Goal: Complete application form

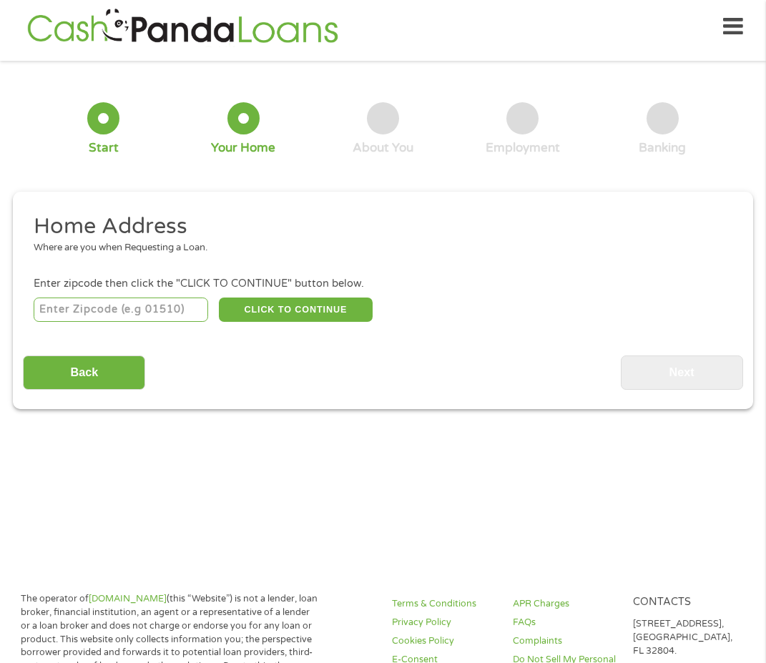
click at [134, 321] on input "number" at bounding box center [121, 309] width 174 height 24
type input "76710"
click at [319, 310] on button "CLICK TO CONTINUE" at bounding box center [296, 309] width 154 height 24
type input "76710"
type input "Waco"
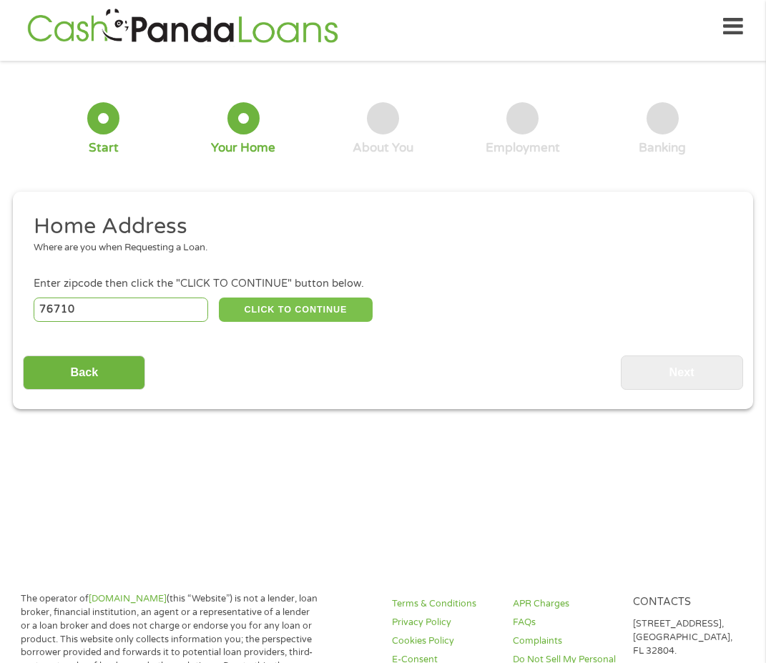
select select "[US_STATE]"
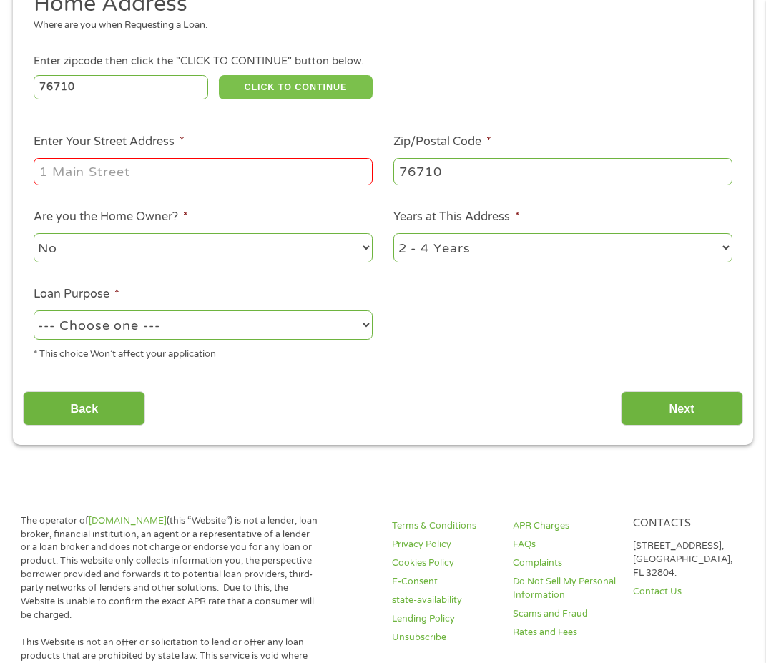
scroll to position [293, 0]
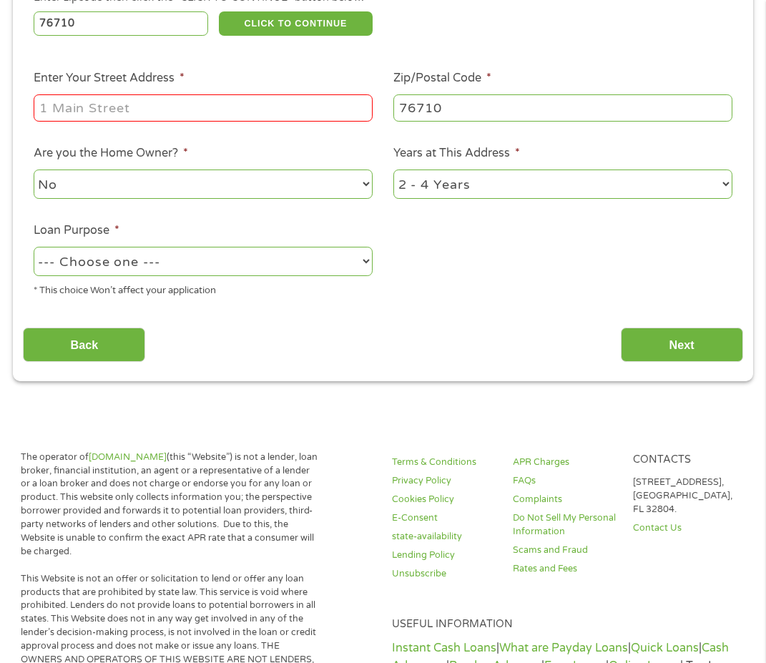
click at [170, 106] on input "Enter Your Street Address *" at bounding box center [203, 107] width 339 height 27
type input "[STREET_ADDRESS]"
click at [252, 189] on select "No Yes" at bounding box center [203, 183] width 339 height 29
click at [34, 169] on select "No Yes" at bounding box center [203, 183] width 339 height 29
click at [438, 182] on select "1 Year or less 1 - 2 Years 2 - 4 Years Over 4 Years" at bounding box center [562, 183] width 339 height 29
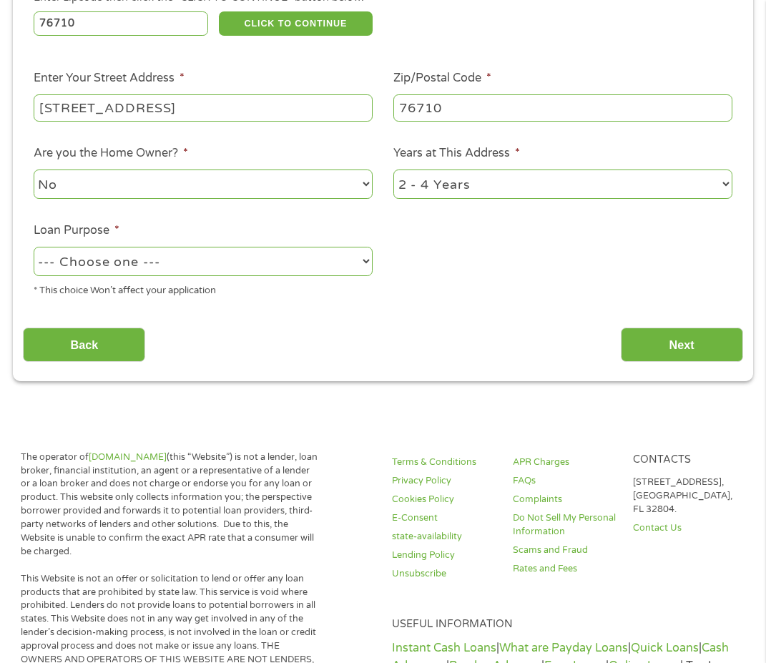
select select "12months"
click at [393, 169] on select "1 Year or less 1 - 2 Years 2 - 4 Years Over 4 Years" at bounding box center [562, 183] width 339 height 29
click at [233, 264] on select "--- Choose one --- Pay Bills Debt Consolidation Home Improvement Major Purchase…" at bounding box center [203, 261] width 339 height 29
select select "shorttermcash"
click at [34, 247] on select "--- Choose one --- Pay Bills Debt Consolidation Home Improvement Major Purchase…" at bounding box center [203, 261] width 339 height 29
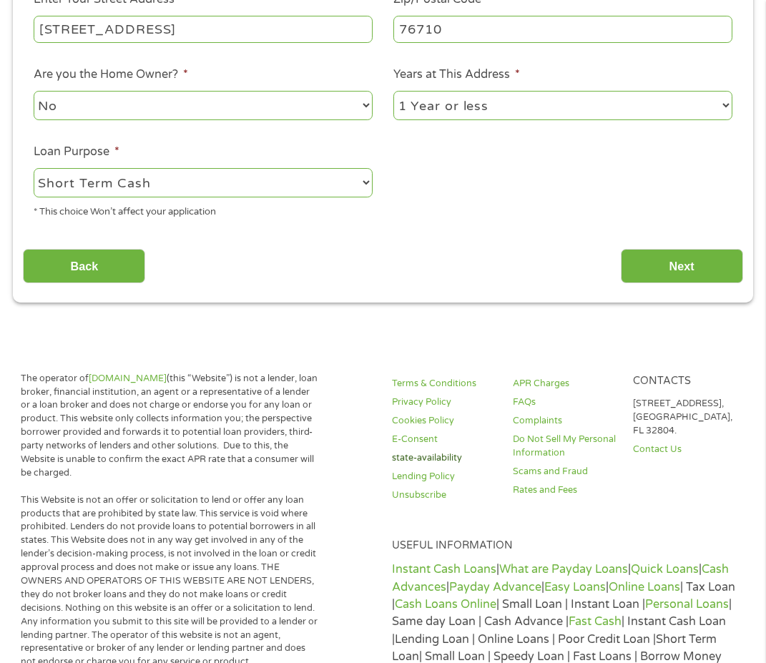
scroll to position [508, 0]
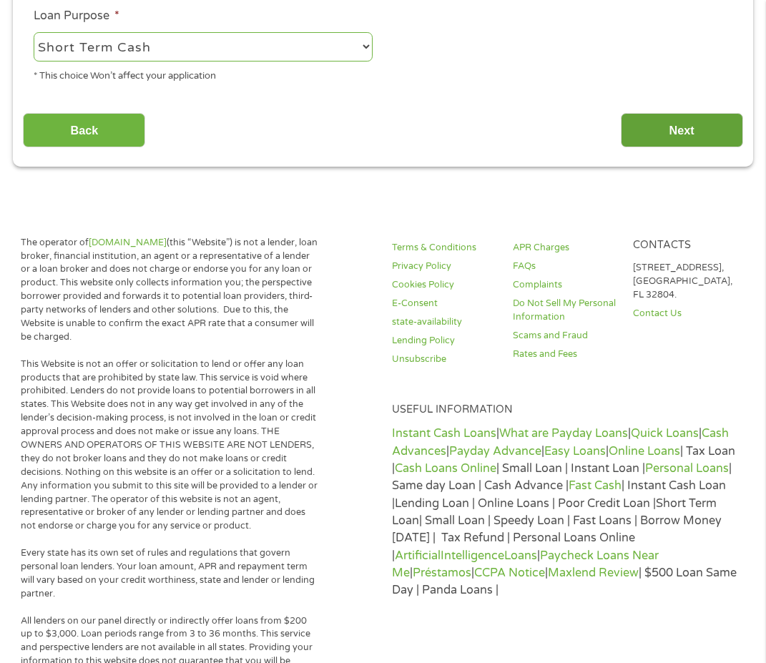
click at [696, 142] on input "Next" at bounding box center [682, 130] width 122 height 35
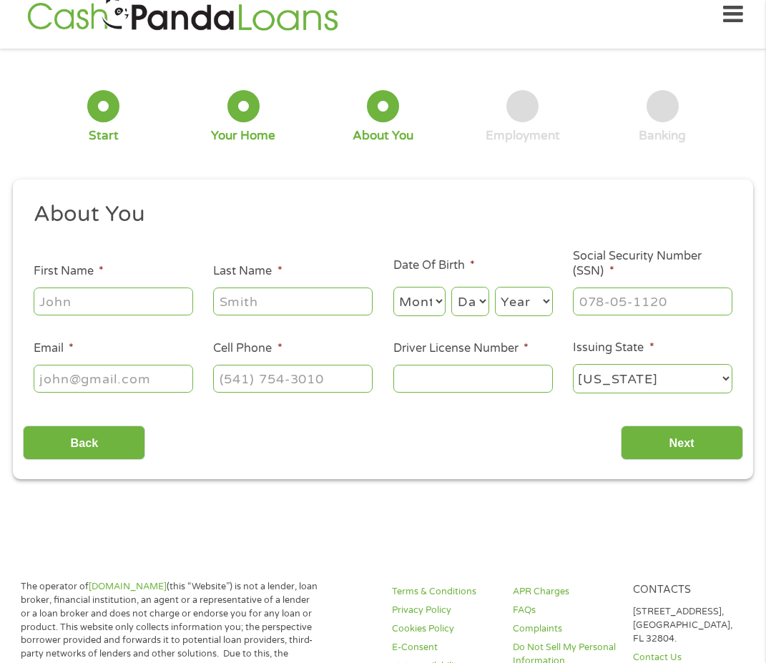
scroll to position [7, 0]
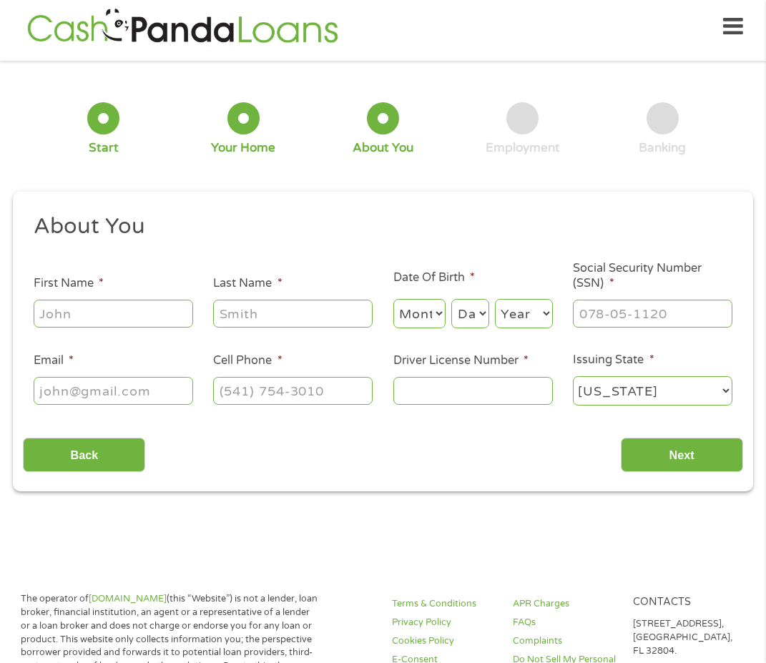
click at [112, 310] on input "First Name *" at bounding box center [113, 313] width 159 height 27
type input "[PERSON_NAME]"
type input "J"
type input "[PERSON_NAME]"
click at [413, 309] on select "Month 1 2 3 4 5 6 7 8 9 10 11 12" at bounding box center [419, 313] width 52 height 29
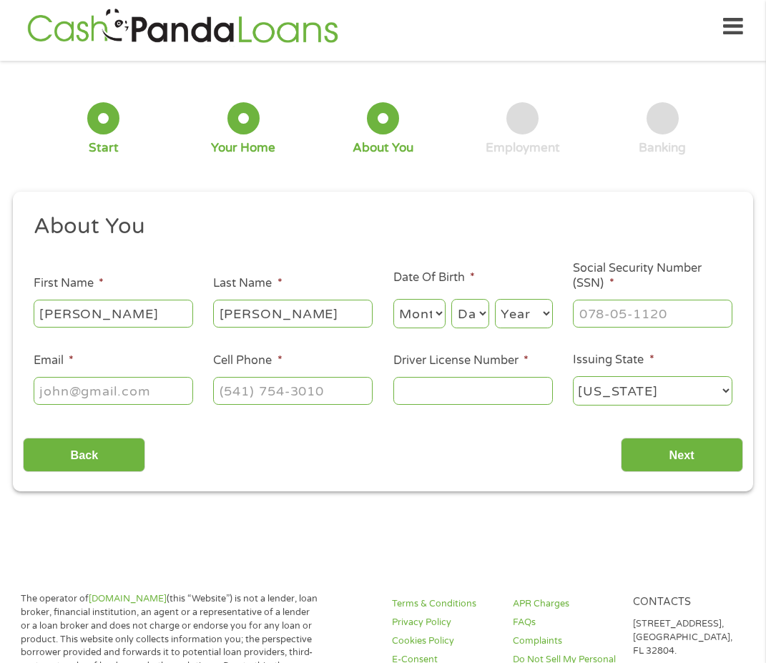
select select "2"
click at [393, 299] on select "Month 1 2 3 4 5 6 7 8 9 10 11 12" at bounding box center [419, 313] width 52 height 29
click at [472, 316] on select "Day 1 2 3 4 5 6 7 8 9 10 11 12 13 14 15 16 17 18 19 20 21 22 23 24 25 26 27 28 …" at bounding box center [469, 313] width 37 height 29
select select "8"
click at [451, 299] on select "Day 1 2 3 4 5 6 7 8 9 10 11 12 13 14 15 16 17 18 19 20 21 22 23 24 25 26 27 28 …" at bounding box center [469, 313] width 37 height 29
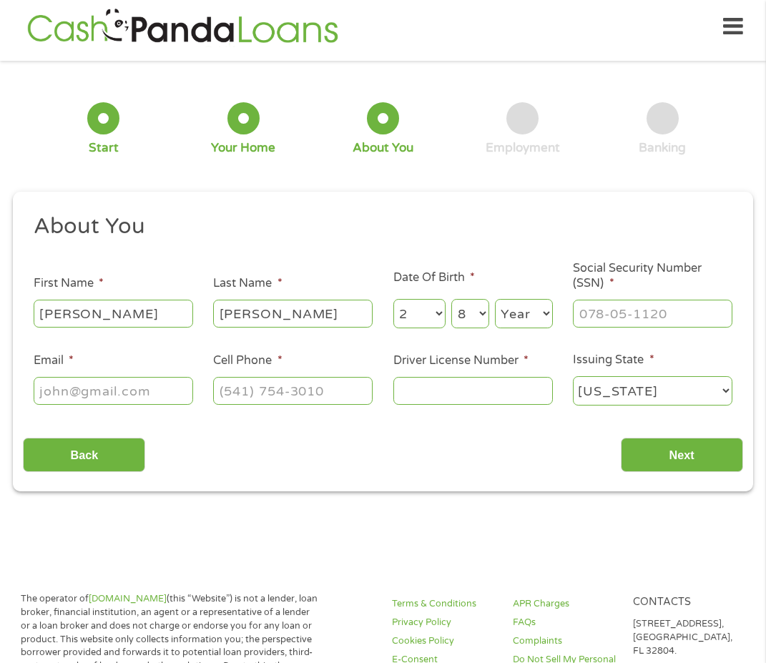
click at [530, 311] on select "Year [DATE] 2006 2005 2004 2003 2002 2001 2000 1999 1998 1997 1996 1995 1994 19…" at bounding box center [524, 313] width 58 height 29
select select "1990"
click at [495, 299] on select "Year [DATE] 2006 2005 2004 2003 2002 2001 2000 1999 1998 1997 1996 1995 1994 19…" at bounding box center [524, 313] width 58 height 29
click at [631, 314] on input "___-__-____" at bounding box center [652, 313] width 159 height 27
drag, startPoint x: 631, startPoint y: 313, endPoint x: 761, endPoint y: 323, distance: 129.8
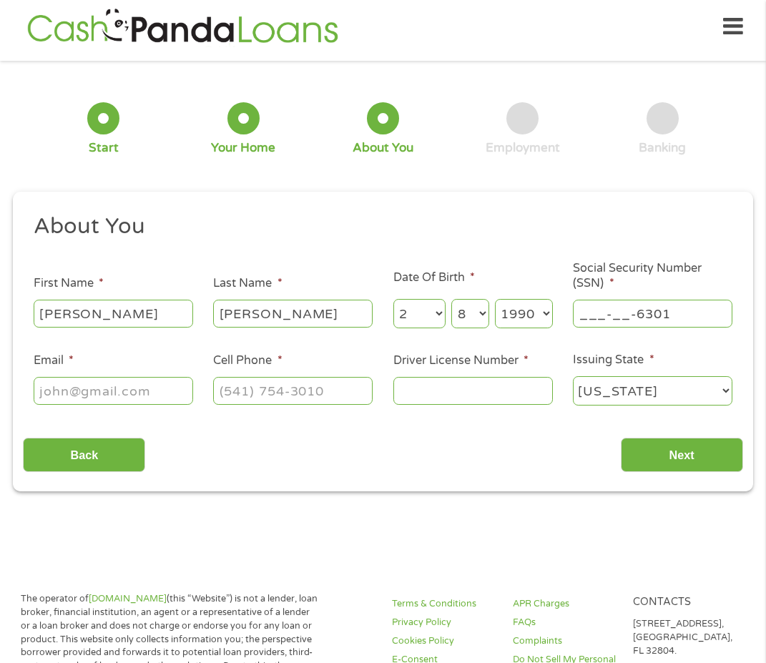
click at [761, 322] on div "1 Start 2 Your Home 3 About You 4 Employment 5 Banking 6 This field is hidden w…" at bounding box center [383, 282] width 766 height 420
click at [584, 312] on input "___-__-____" at bounding box center [652, 313] width 159 height 27
type input "630-16-2779"
